Goal: Task Accomplishment & Management: Manage account settings

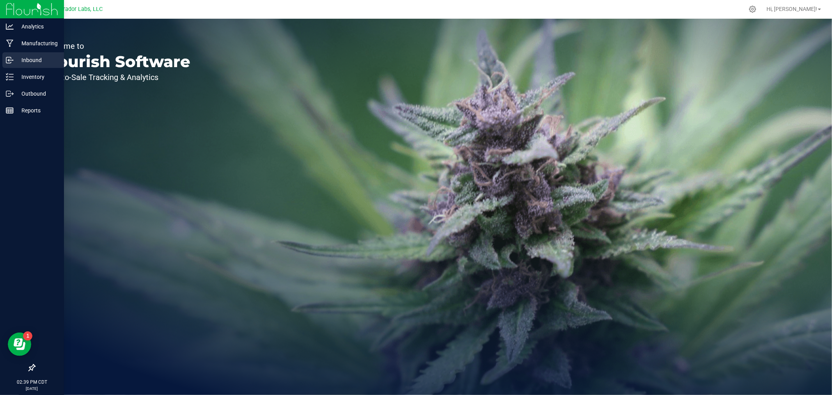
click at [43, 64] on p "Inbound" at bounding box center [37, 59] width 47 height 9
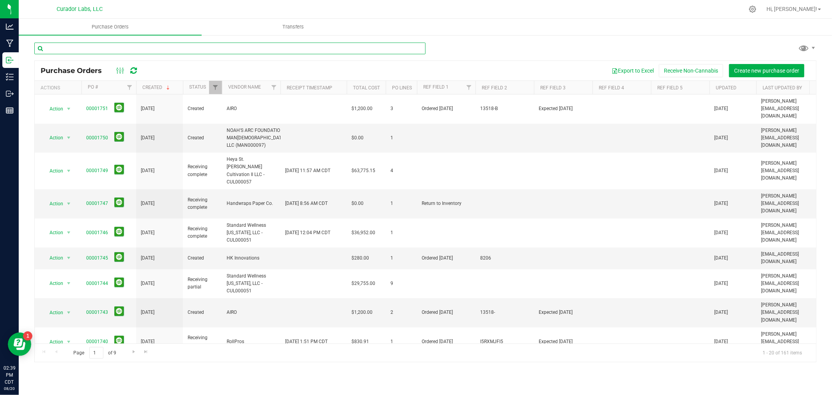
click at [99, 49] on input "text" at bounding box center [229, 49] width 391 height 12
type input "swift"
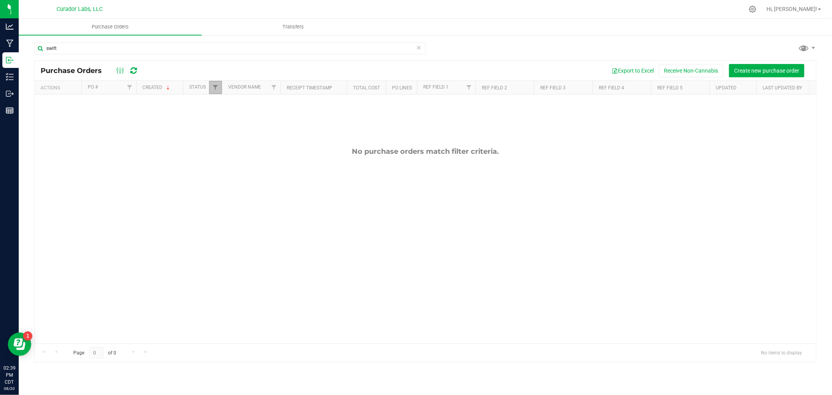
click at [219, 86] on link "Filter" at bounding box center [215, 87] width 13 height 13
click at [236, 143] on span "Closed" at bounding box center [233, 142] width 14 height 5
click at [222, 143] on input "Closed" at bounding box center [219, 141] width 5 height 5
checkbox input "true"
click at [228, 204] on button "Filter" at bounding box center [232, 202] width 37 height 17
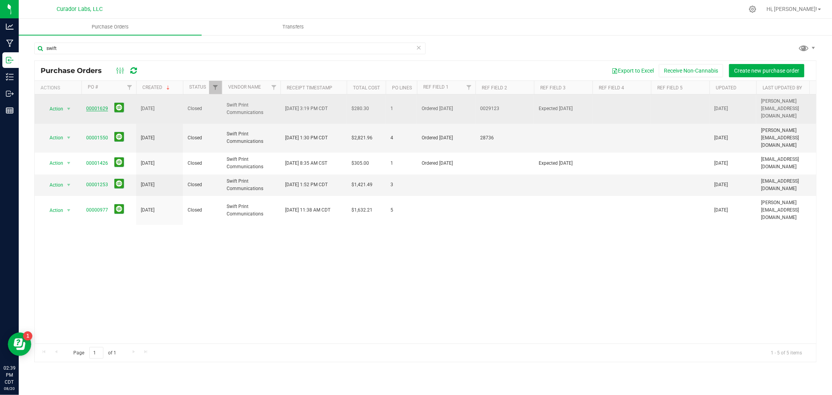
click at [100, 107] on link "00001629" at bounding box center [97, 108] width 22 height 5
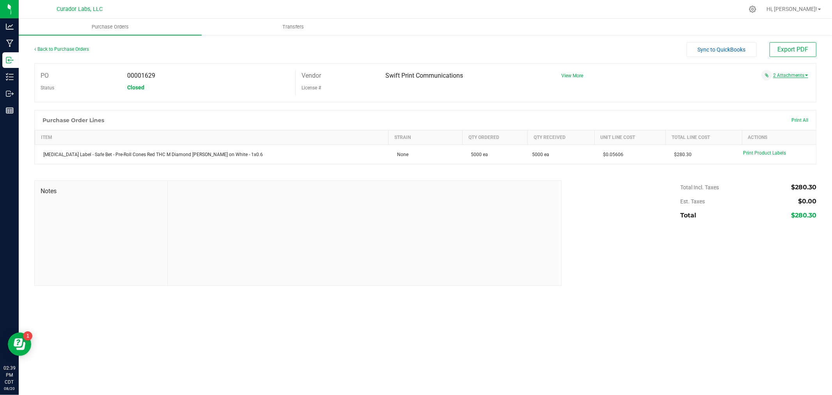
click at [791, 76] on link "2 Attachments" at bounding box center [791, 75] width 35 height 5
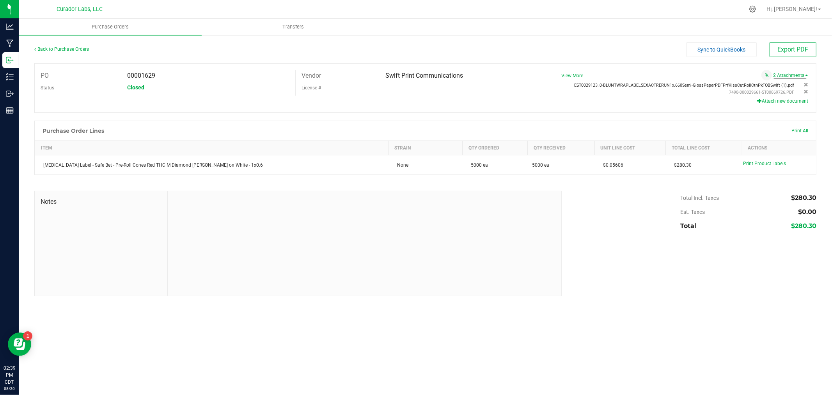
click at [747, 86] on span "EST0029123_0-BLUNTWRAPLABELSEXACTRERUN1x.660Semi-GlossPaperPDFPrfKissCutRollCtn…" at bounding box center [685, 85] width 220 height 5
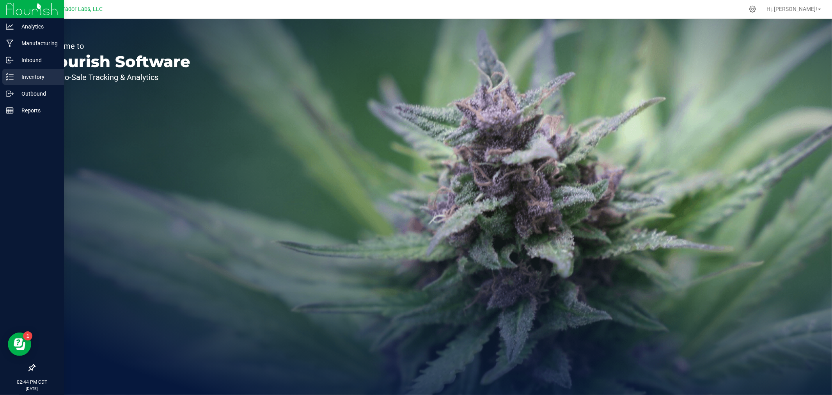
click at [19, 80] on p "Inventory" at bounding box center [37, 76] width 47 height 9
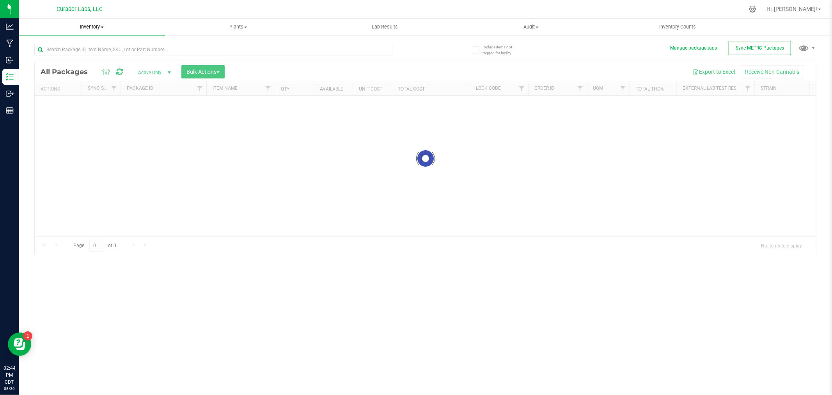
click at [98, 28] on span "Inventory" at bounding box center [92, 26] width 146 height 7
click at [64, 56] on span "All inventory" at bounding box center [45, 56] width 53 height 7
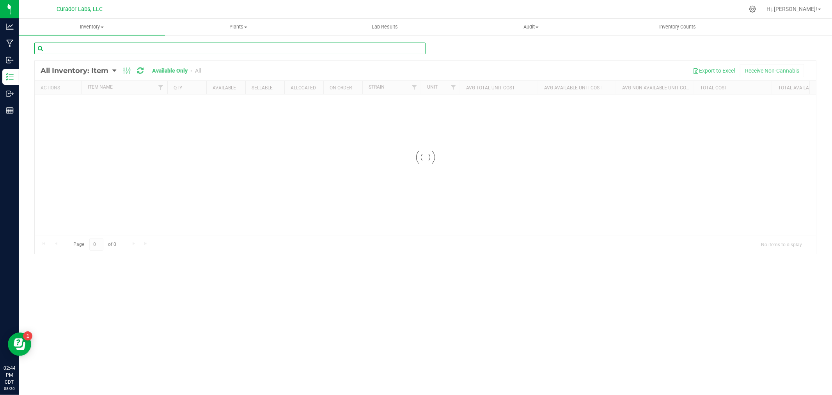
click at [84, 45] on input "text" at bounding box center [229, 49] width 391 height 12
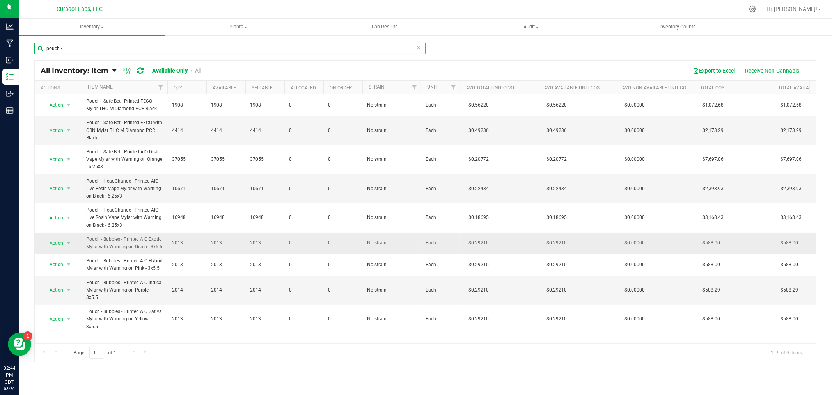
type input "pouch -"
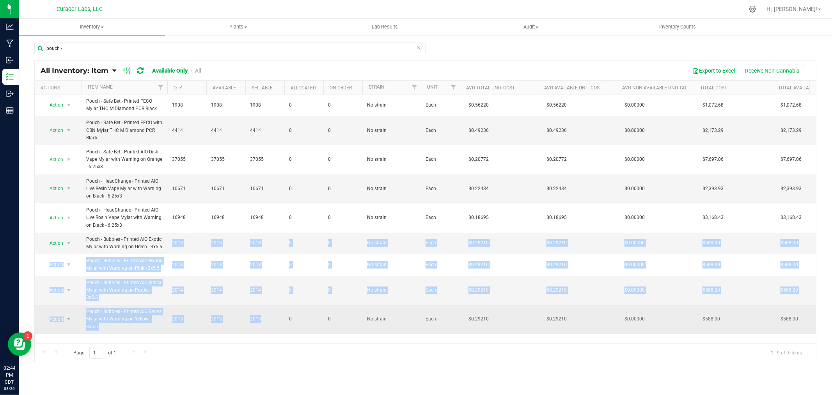
drag, startPoint x: 170, startPoint y: 240, endPoint x: 272, endPoint y: 310, distance: 124.1
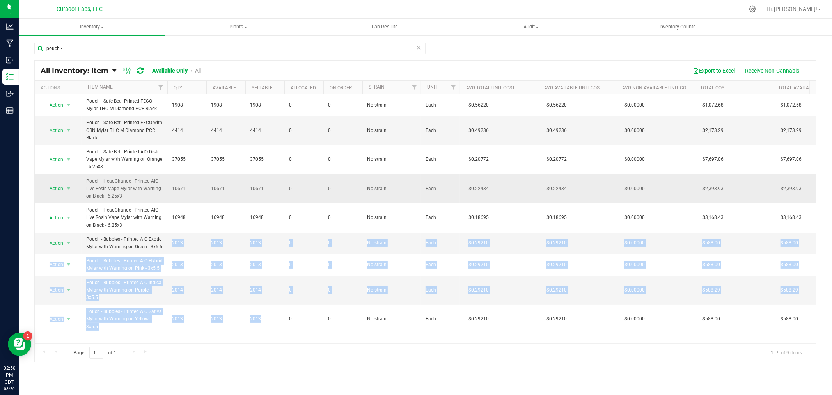
drag, startPoint x: 128, startPoint y: 194, endPoint x: 84, endPoint y: 185, distance: 45.3
click at [84, 185] on td "Pouch - HeadChange - Printed AIO Live Resin Vape Mylar with Warning on Black - …" at bounding box center [125, 188] width 86 height 29
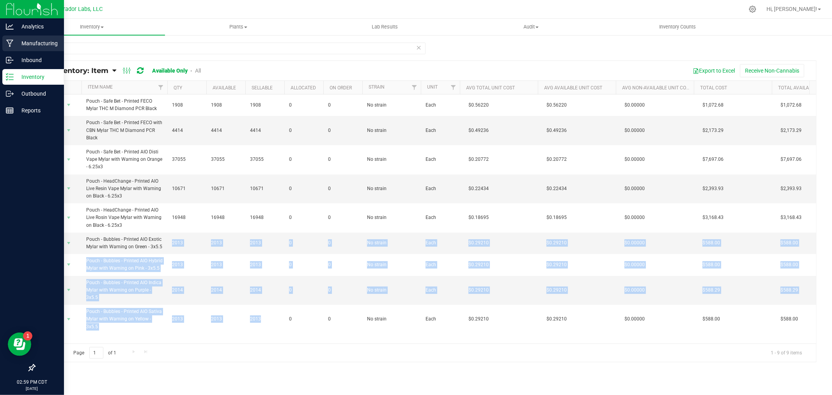
click at [11, 44] on icon at bounding box center [9, 43] width 7 height 7
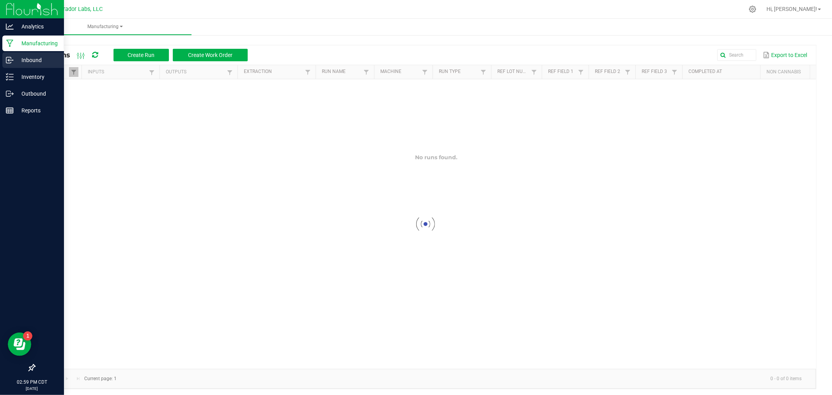
click at [20, 56] on p "Inbound" at bounding box center [37, 59] width 47 height 9
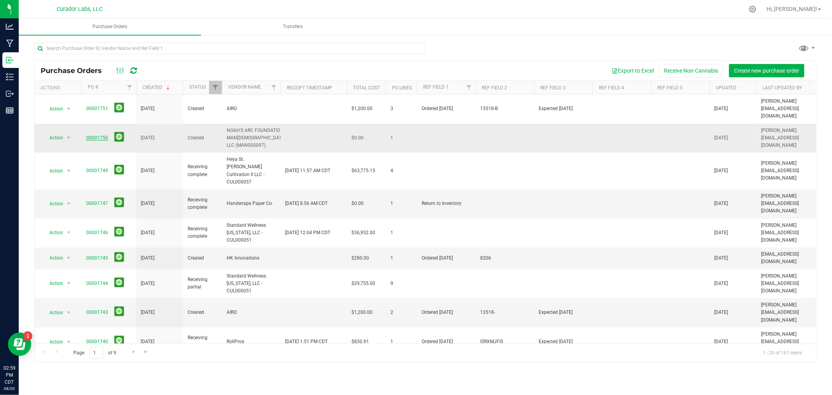
click at [94, 135] on link "00001750" at bounding box center [97, 137] width 22 height 5
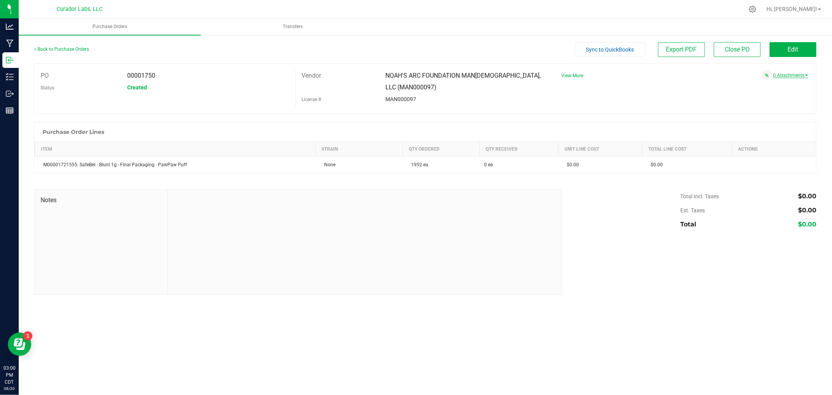
click at [791, 76] on link "0 Attachments" at bounding box center [791, 75] width 35 height 5
click at [775, 87] on button "Attach new document" at bounding box center [783, 85] width 51 height 7
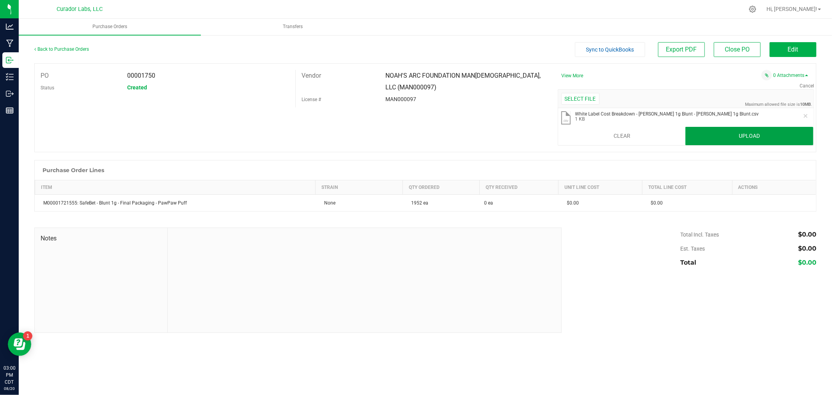
click at [732, 136] on button "Upload" at bounding box center [750, 136] width 128 height 19
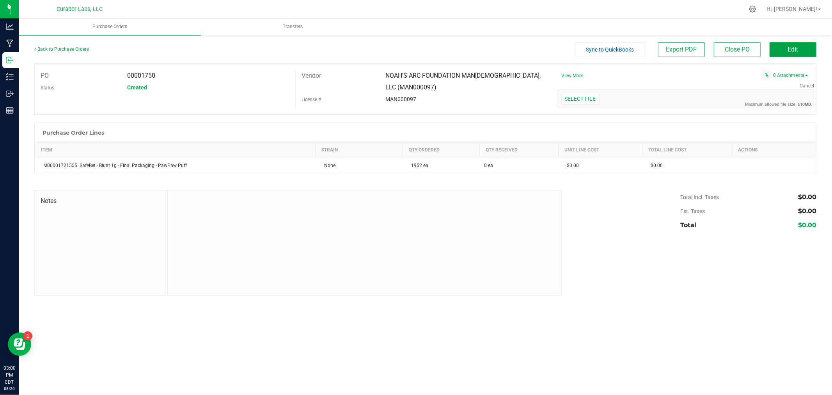
click at [793, 46] on span "Edit" at bounding box center [793, 49] width 11 height 7
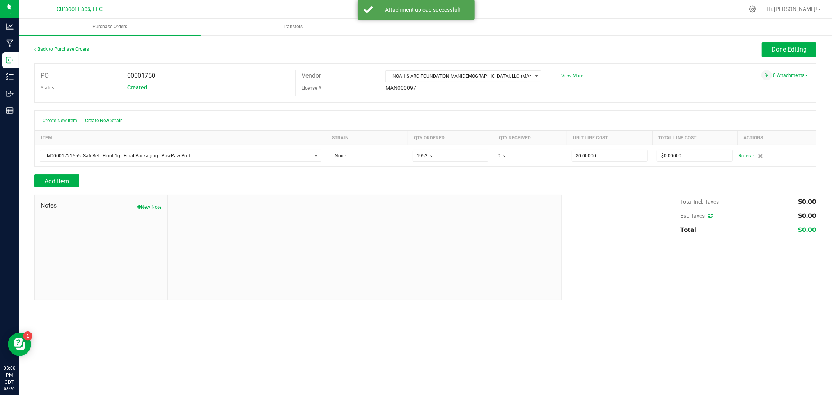
click at [148, 208] on button "New Note" at bounding box center [149, 207] width 24 height 7
click at [219, 247] on textarea "* Note" at bounding box center [365, 259] width 382 height 31
click at [215, 228] on input "Note Title" at bounding box center [365, 226] width 382 height 12
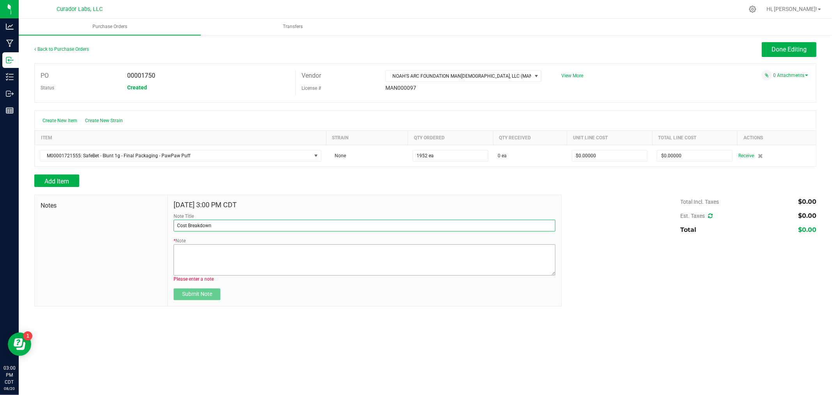
type input "Cost Breakdown"
click at [227, 254] on textarea "* Note" at bounding box center [365, 259] width 382 height 31
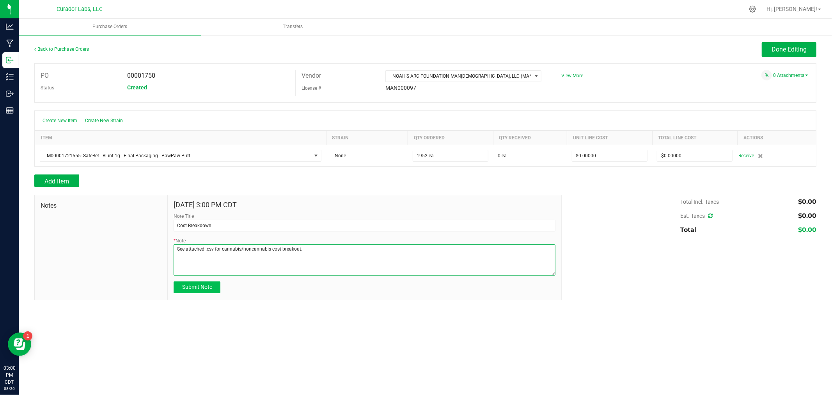
type textarea "See attached .csv for cannabis/noncannabis cost breakout."
click at [208, 292] on button "Submit Note" at bounding box center [197, 287] width 47 height 12
